Goal: Task Accomplishment & Management: Manage account settings

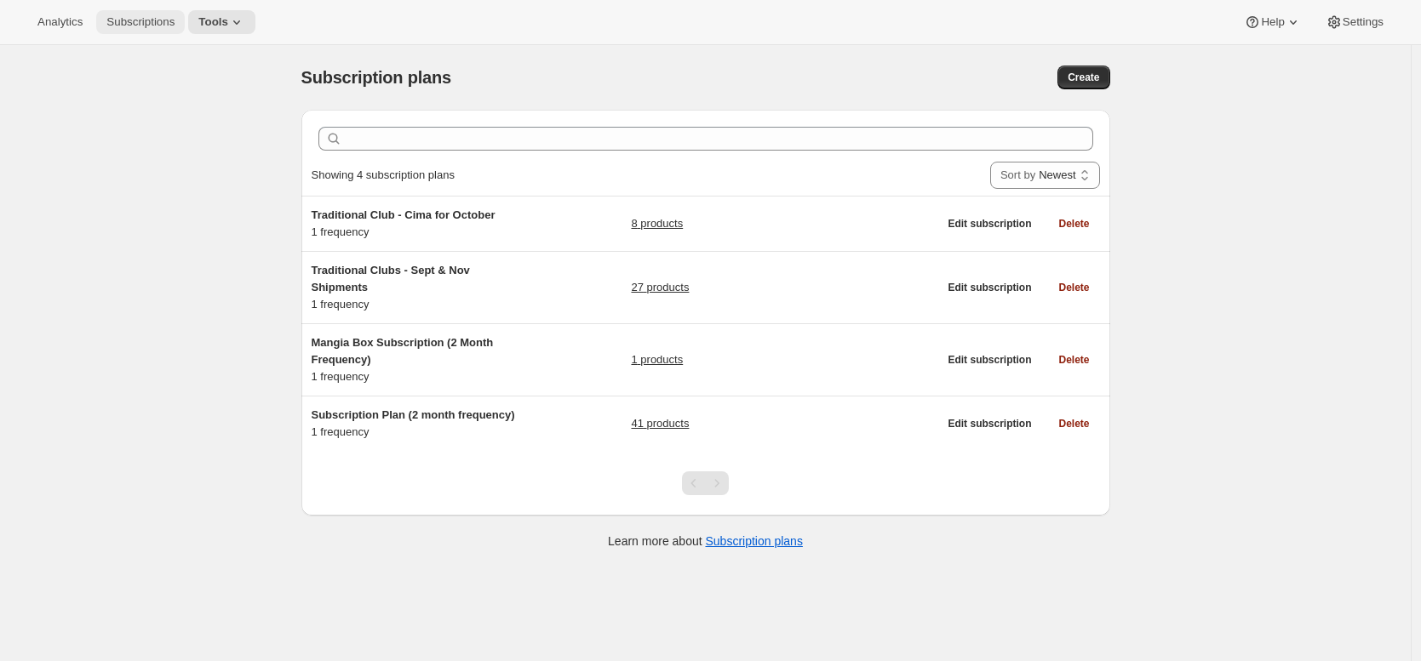
click at [158, 27] on span "Subscriptions" at bounding box center [140, 22] width 68 height 14
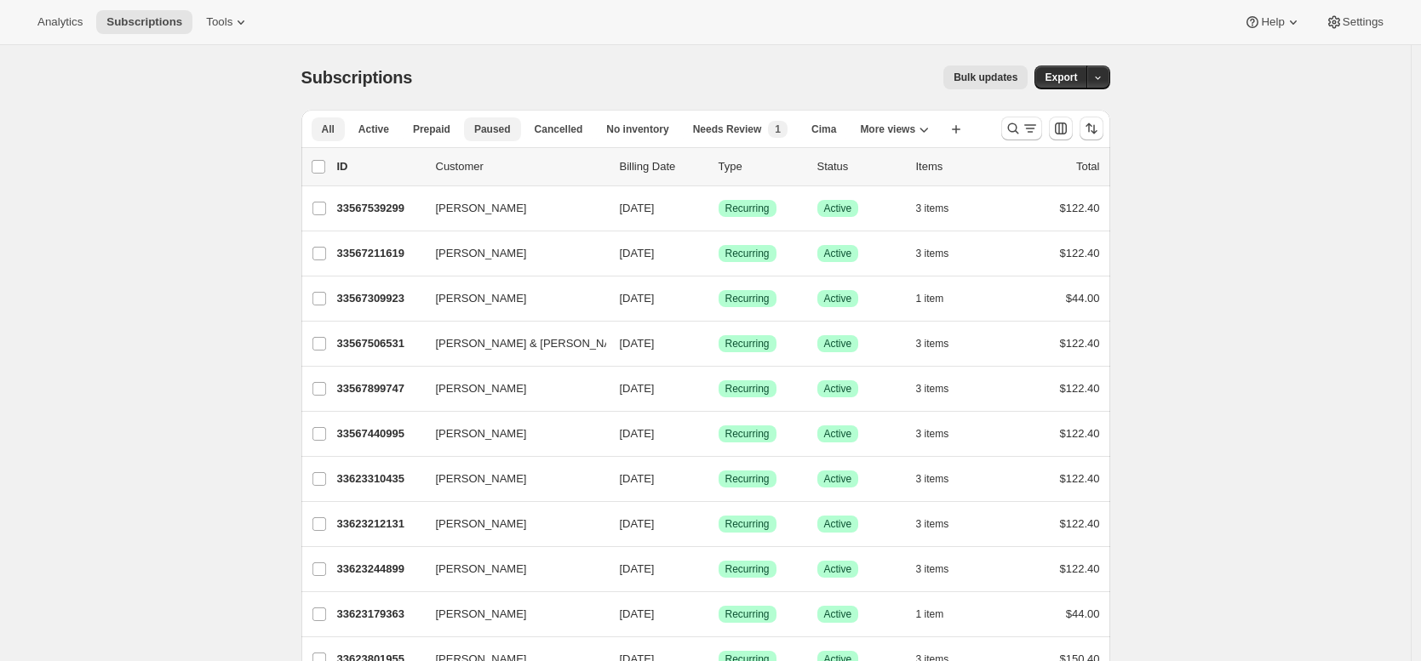
click at [558, 123] on span "Cancelled" at bounding box center [559, 130] width 49 height 14
